Goal: Information Seeking & Learning: Check status

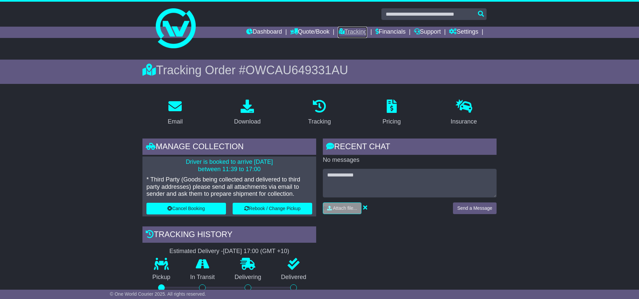
click at [339, 32] on link "Tracking" at bounding box center [352, 32] width 29 height 11
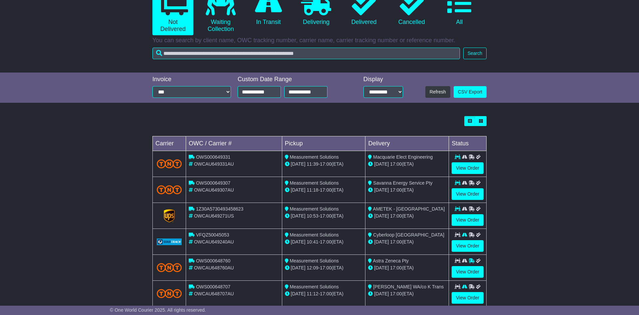
scroll to position [96, 0]
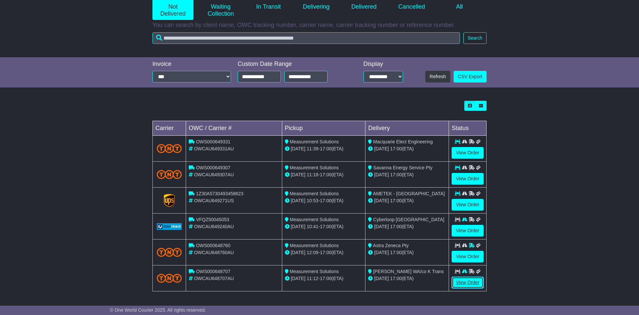
click at [471, 282] on link "View Order" at bounding box center [468, 283] width 32 height 12
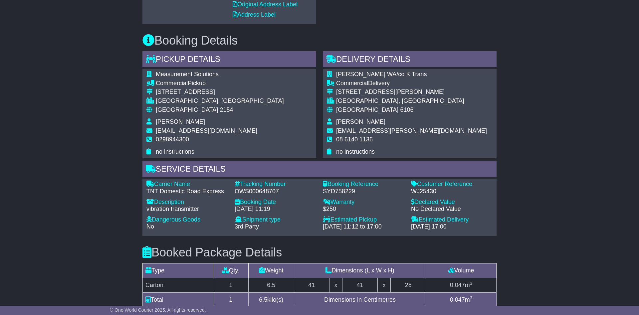
scroll to position [272, 0]
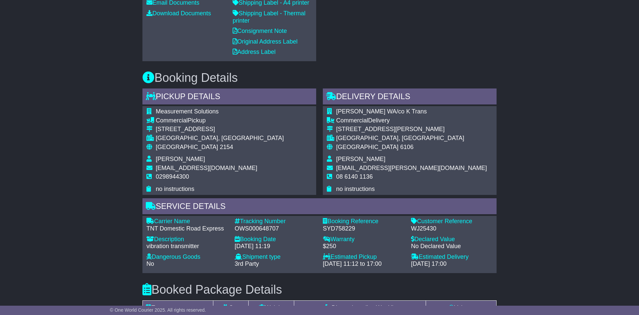
click at [279, 233] on div "Carrier Name - TNT Domestic Road Express Description - vibration transmitter Tr…" at bounding box center [319, 244] width 353 height 53
drag, startPoint x: 279, startPoint y: 228, endPoint x: 232, endPoint y: 232, distance: 47.1
click at [232, 232] on div "Tracking Number - OWS000648707" at bounding box center [275, 225] width 88 height 14
copy div "OWS000648707"
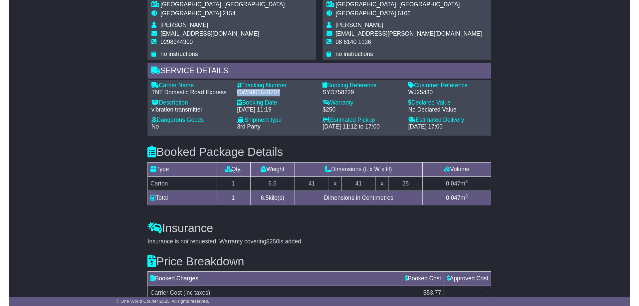
scroll to position [408, 0]
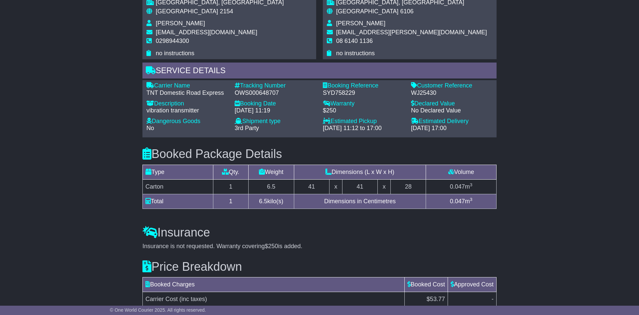
click at [88, 159] on div "Email Download Tracking Pricing Insurance" at bounding box center [319, 36] width 639 height 652
